Goal: Transaction & Acquisition: Download file/media

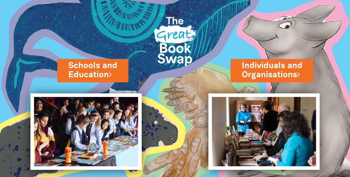
click at [93, 69] on link "Schools and Education" at bounding box center [92, 70] width 49 height 20
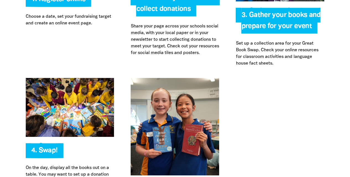
scroll to position [1282, 0]
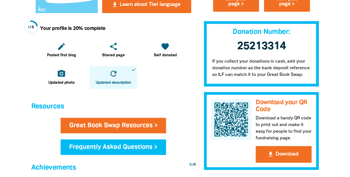
scroll to position [236, 0]
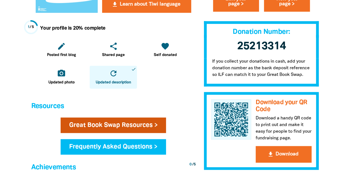
click at [117, 126] on link "Great Book Swap Resources >" at bounding box center [114, 124] width 106 height 15
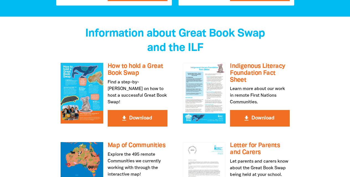
scroll to position [962, 0]
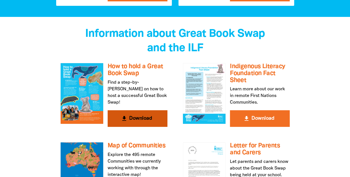
click at [137, 110] on button "get_app Download" at bounding box center [138, 118] width 60 height 17
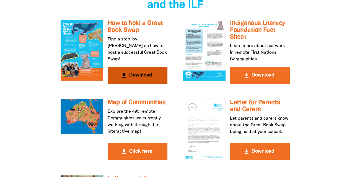
scroll to position [1006, 0]
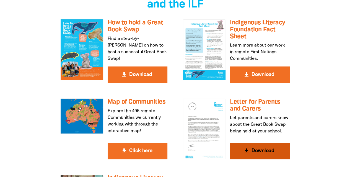
click at [263, 142] on button "get_app Download" at bounding box center [260, 150] width 60 height 17
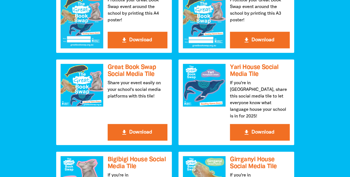
scroll to position [631, 0]
